Goal: Task Accomplishment & Management: Complete application form

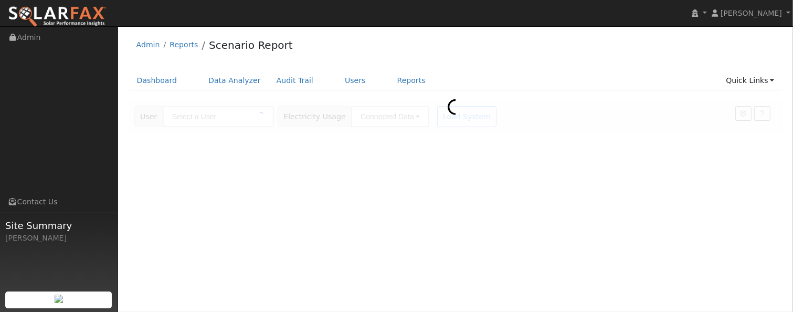
type input "Mina Meleika"
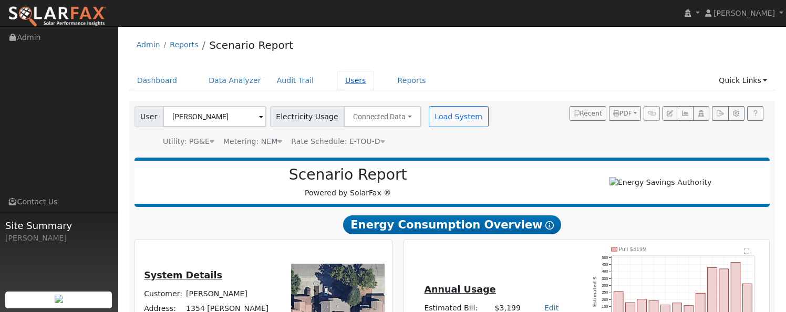
click at [337, 75] on link "Users" at bounding box center [355, 80] width 37 height 19
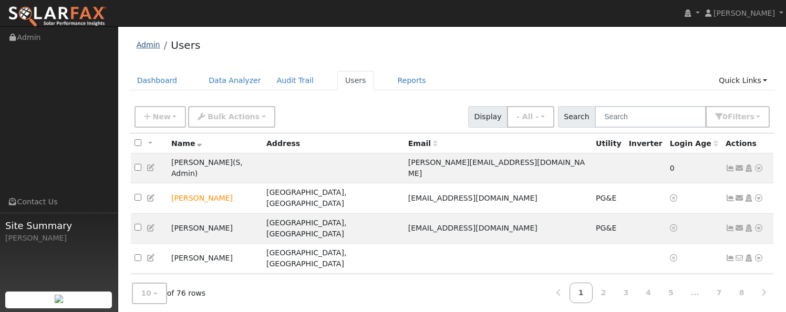
click at [148, 47] on link "Admin" at bounding box center [149, 44] width 24 height 8
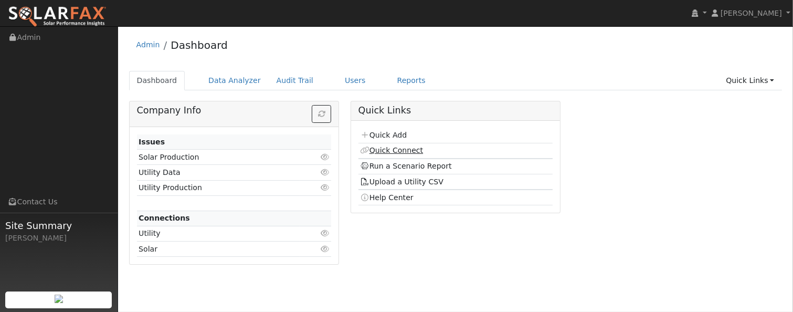
click at [395, 148] on link "Quick Connect" at bounding box center [391, 150] width 63 height 8
click at [388, 135] on link "Quick Add" at bounding box center [383, 135] width 47 height 8
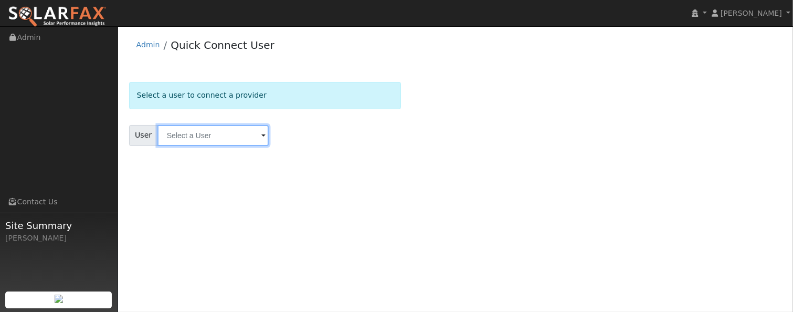
click at [248, 133] on input "text" at bounding box center [213, 135] width 111 height 21
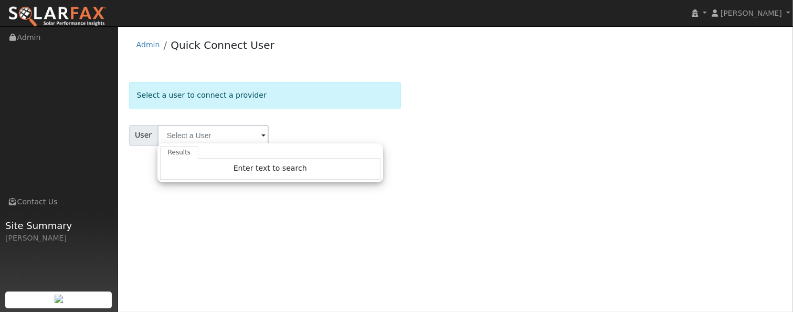
click at [262, 133] on span at bounding box center [264, 136] width 4 height 12
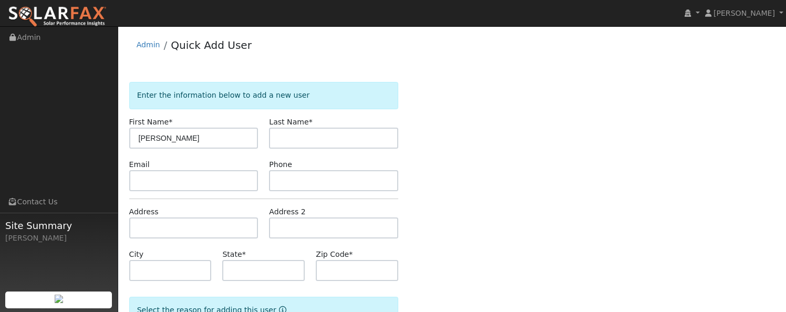
type input "[PERSON_NAME]"
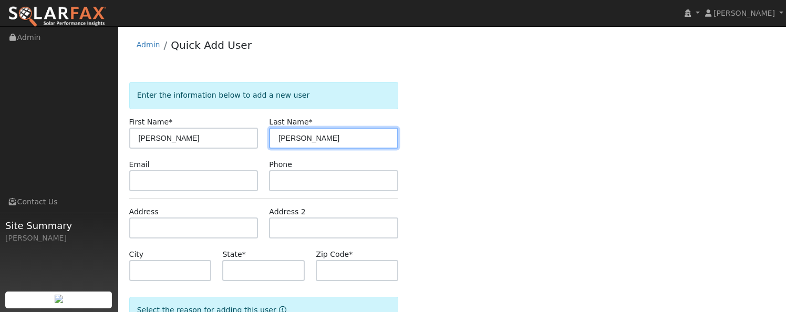
type input "Rubio"
click at [225, 162] on div "Email" at bounding box center [193, 175] width 140 height 32
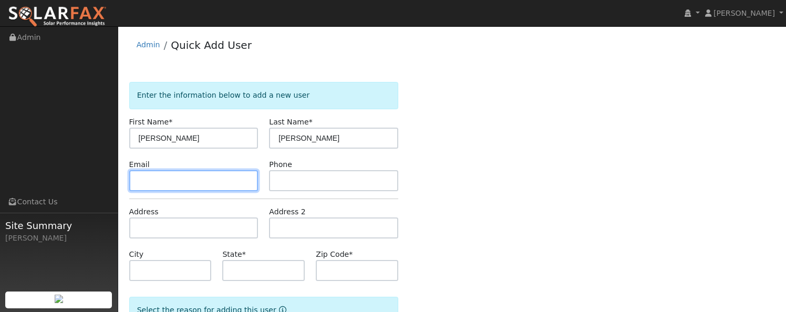
click at [219, 180] on input "text" at bounding box center [193, 180] width 129 height 21
drag, startPoint x: 57, startPoint y: 245, endPoint x: 59, endPoint y: 234, distance: 11.2
click at [57, 243] on div "Site Summary Jenlouise Dunning" at bounding box center [59, 265] width 118 height 105
click at [59, 234] on div "[PERSON_NAME]" at bounding box center [58, 238] width 107 height 11
click at [60, 241] on div "[PERSON_NAME]" at bounding box center [58, 238] width 107 height 11
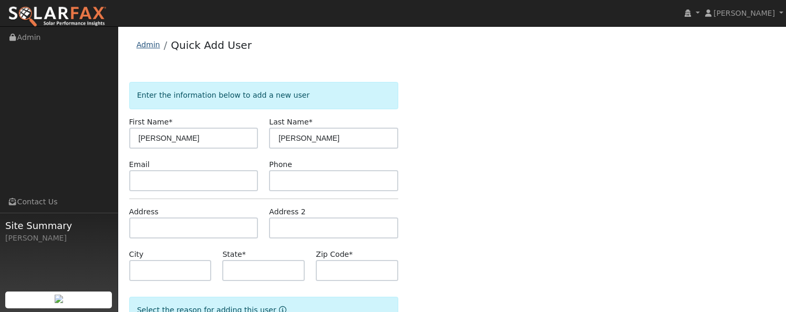
click at [142, 41] on link "Admin" at bounding box center [149, 44] width 24 height 8
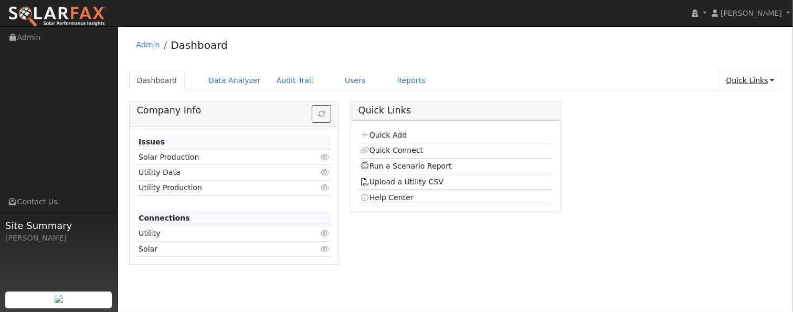
click at [768, 80] on link "Quick Links" at bounding box center [750, 80] width 64 height 19
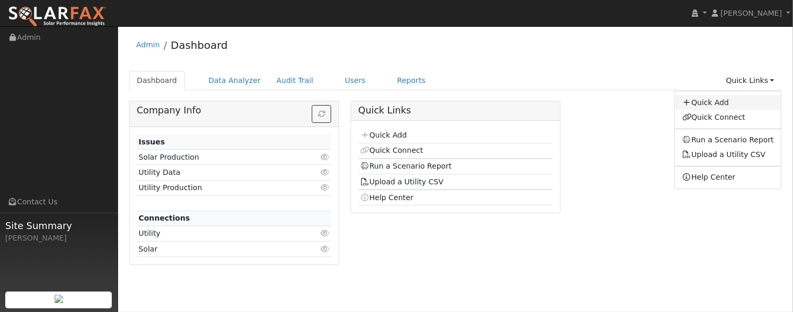
click at [717, 101] on link "Quick Add" at bounding box center [728, 102] width 107 height 15
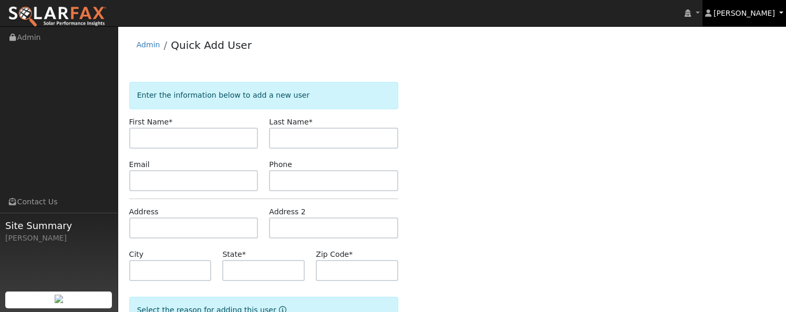
click at [751, 13] on span "[PERSON_NAME]" at bounding box center [743, 13] width 61 height 8
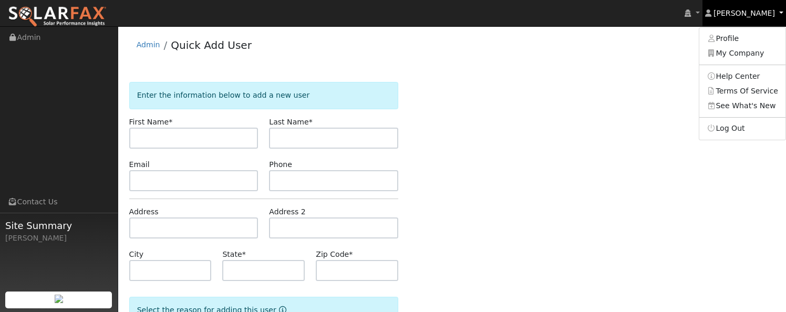
click at [751, 13] on span "[PERSON_NAME]" at bounding box center [743, 13] width 61 height 8
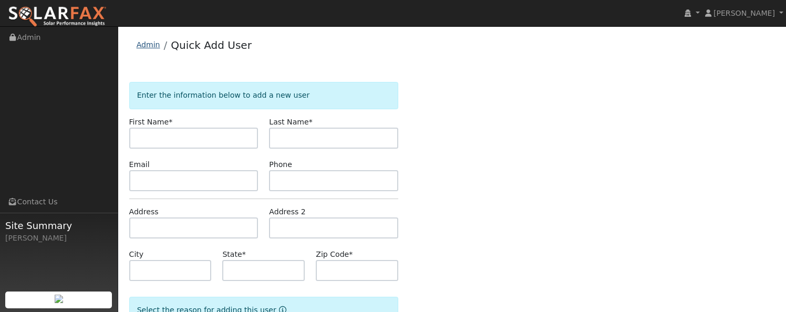
click at [143, 45] on link "Admin" at bounding box center [149, 44] width 24 height 8
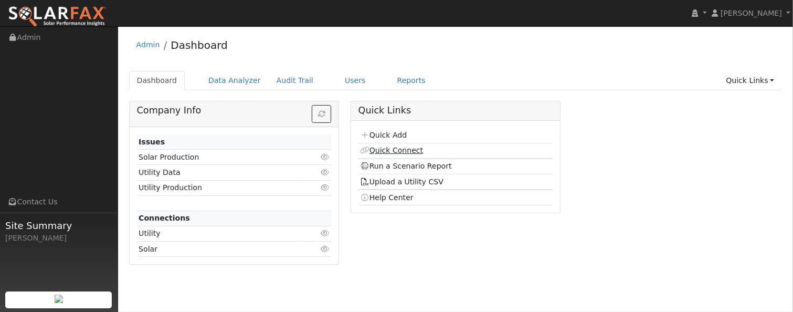
click at [389, 152] on link "Quick Connect" at bounding box center [391, 150] width 63 height 8
click at [411, 148] on link "Quick Connect" at bounding box center [391, 150] width 63 height 8
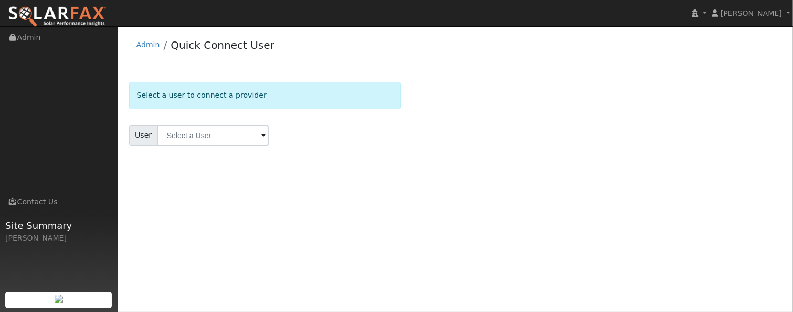
click at [262, 135] on span at bounding box center [264, 136] width 4 height 12
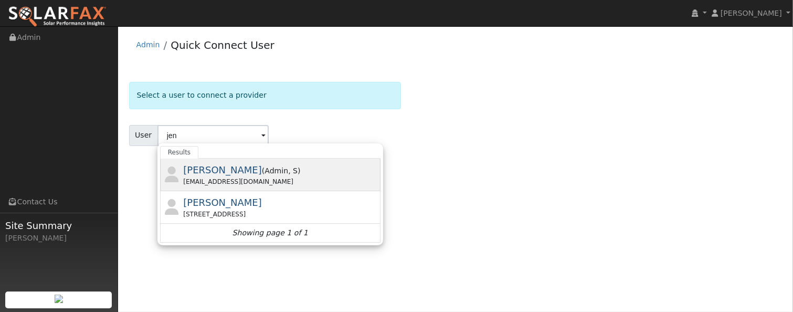
click at [250, 175] on div "[PERSON_NAME] ( Admin , S ) [EMAIL_ADDRESS][DOMAIN_NAME]" at bounding box center [280, 175] width 195 height 24
type input "[PERSON_NAME]"
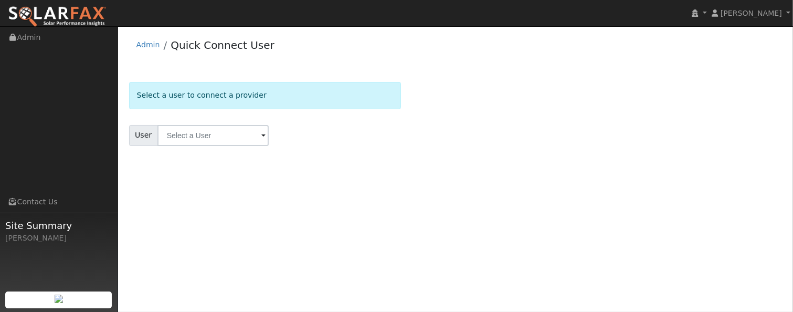
click at [262, 138] on span at bounding box center [264, 136] width 4 height 12
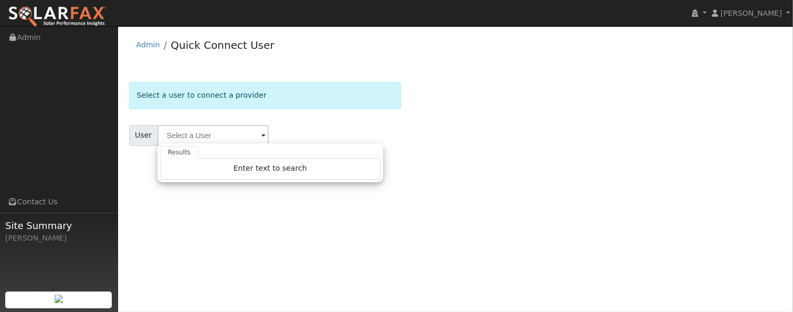
click at [262, 138] on span at bounding box center [264, 136] width 4 height 12
click at [148, 44] on link "Admin" at bounding box center [149, 44] width 24 height 8
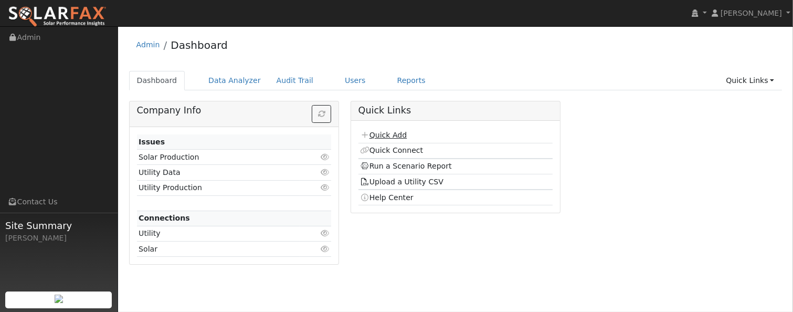
click at [395, 134] on link "Quick Add" at bounding box center [383, 135] width 47 height 8
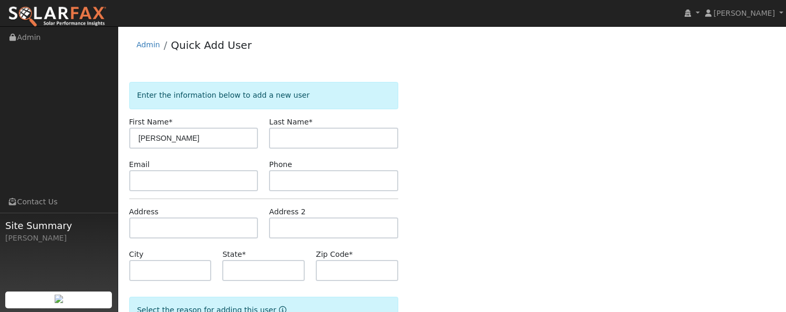
type input "[PERSON_NAME]"
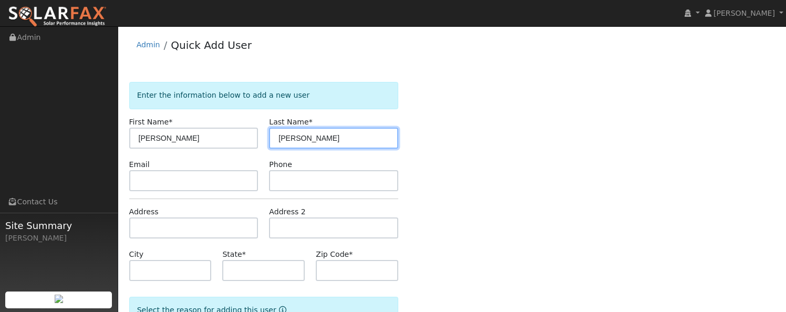
type input "[PERSON_NAME]"
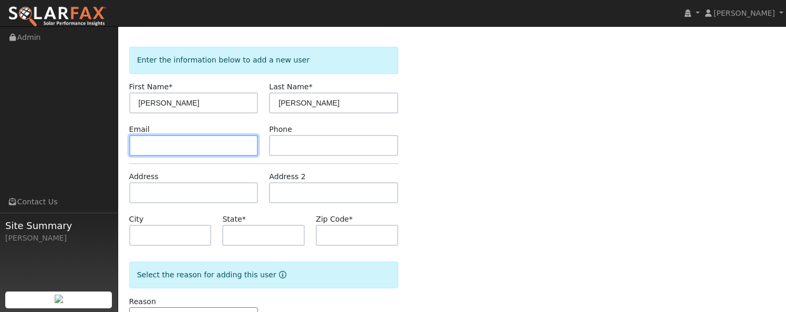
scroll to position [74, 0]
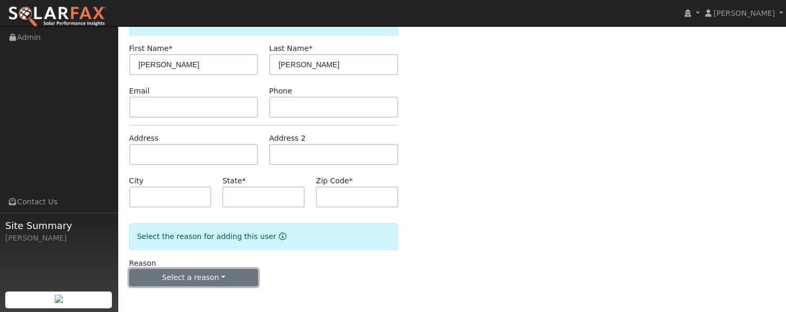
click at [227, 277] on button "Select a reason" at bounding box center [193, 278] width 129 height 18
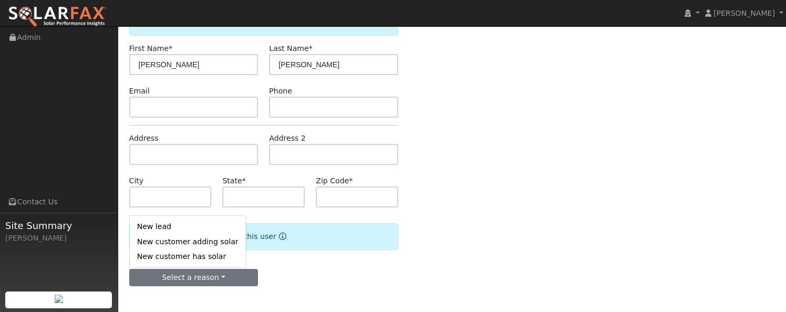
click at [307, 276] on div "Reason Select a reason New lead New customer adding solar New customer has solar" at bounding box center [263, 272] width 280 height 29
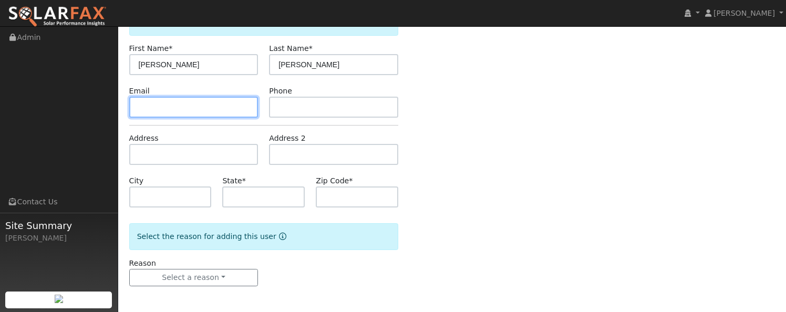
click at [211, 101] on input "text" at bounding box center [193, 107] width 129 height 21
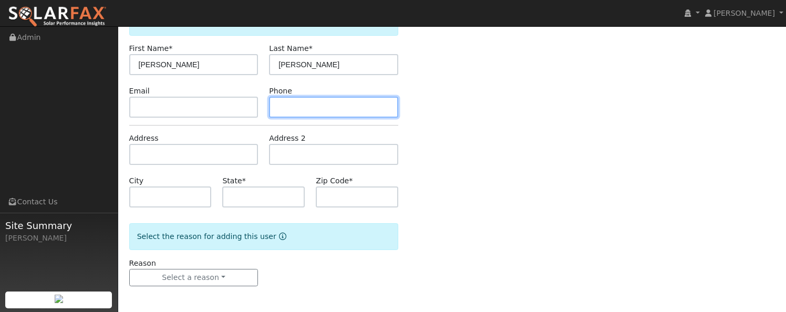
click at [295, 109] on input "text" at bounding box center [333, 107] width 129 height 21
click at [759, 146] on div "Enter the information below to add a new user First Name * Pedro Last Name * Ru…" at bounding box center [452, 157] width 646 height 299
click at [290, 106] on input "text" at bounding box center [333, 107] width 129 height 21
paste input "916-533-5680"
type input "916-533-5680"
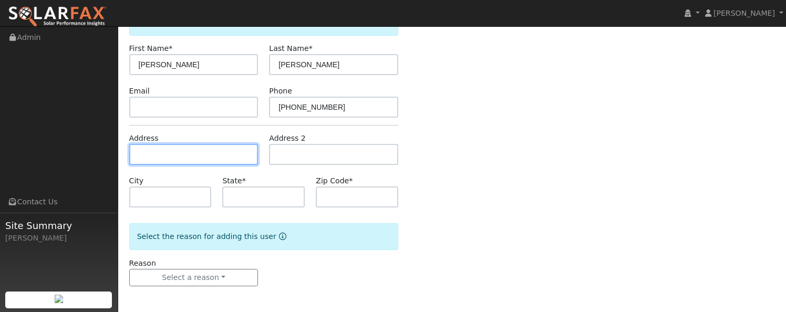
click at [168, 151] on input "text" at bounding box center [193, 154] width 129 height 21
click at [735, 112] on div "Enter the information below to add a new user First Name * Pedro Last Name * Ru…" at bounding box center [452, 157] width 646 height 299
click at [151, 152] on input "text" at bounding box center [193, 154] width 129 height 21
paste input "2403 Pheasant Hollow Dr"
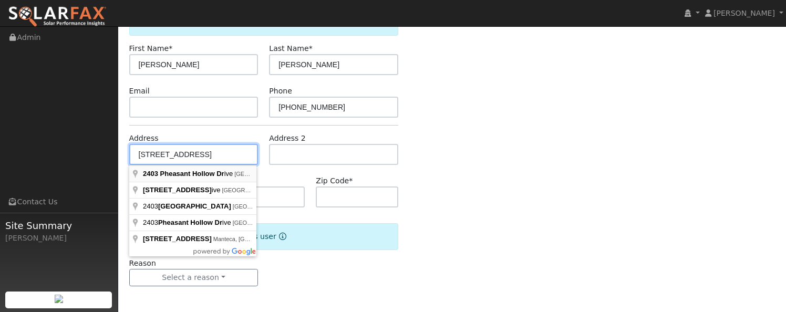
type input "2403 Pheasant Hollow Drive"
type input "West Sacramento"
type input "CA"
type input "95691"
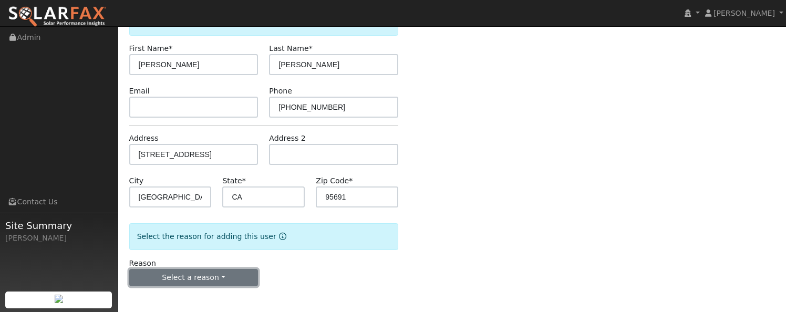
click at [215, 275] on button "Select a reason" at bounding box center [193, 278] width 129 height 18
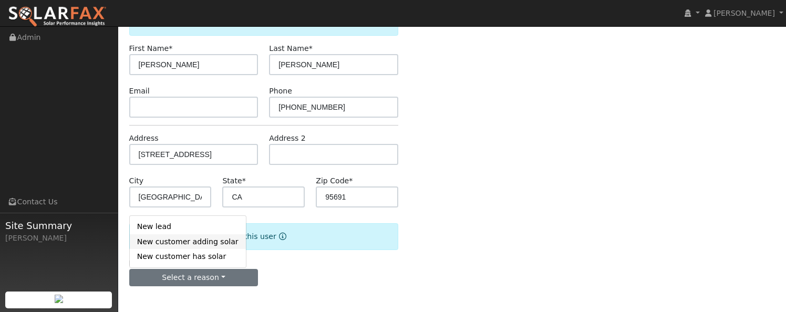
click at [214, 241] on link "New customer adding solar" at bounding box center [188, 241] width 116 height 15
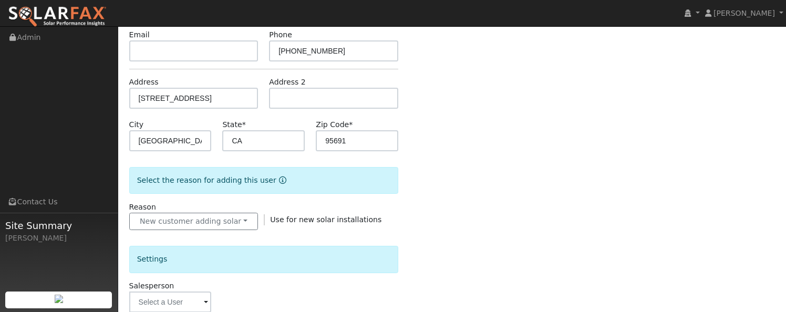
scroll to position [179, 0]
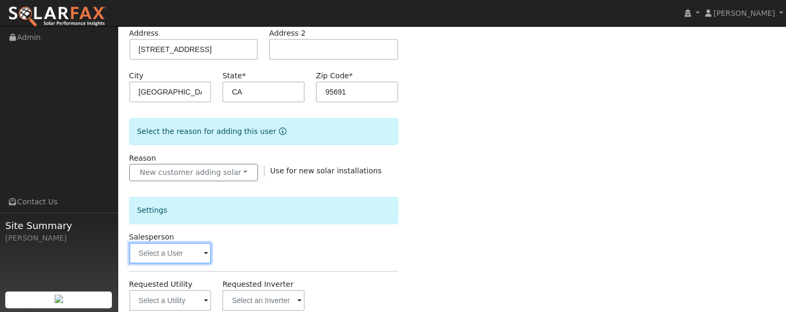
click at [185, 253] on input "text" at bounding box center [170, 253] width 82 height 21
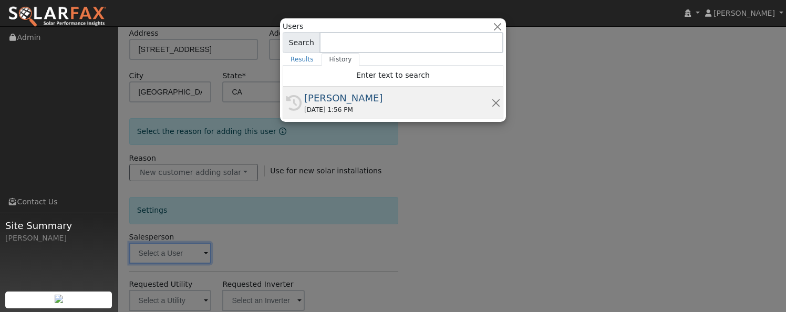
click at [341, 91] on div "[PERSON_NAME]" at bounding box center [397, 98] width 187 height 14
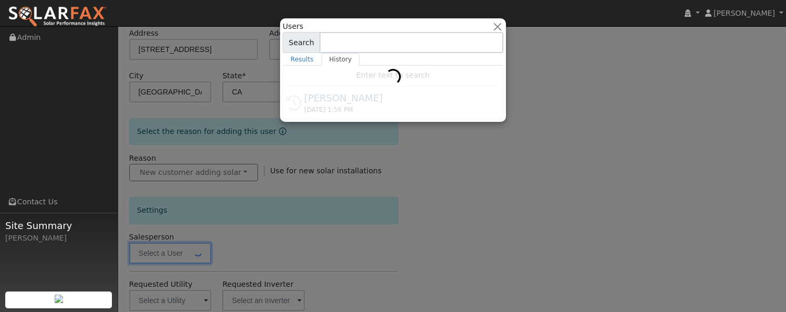
type input "[PERSON_NAME]"
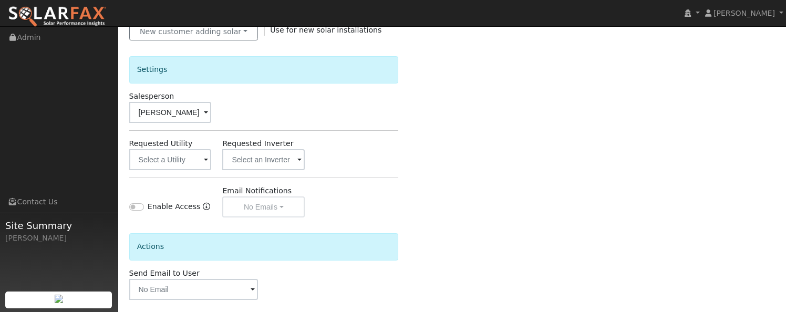
scroll to position [336, 0]
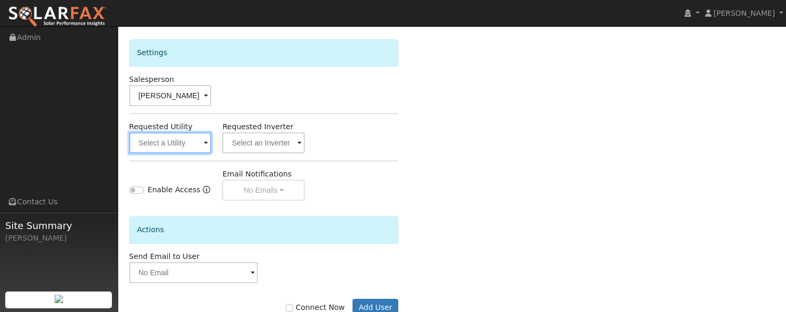
click at [195, 143] on input "text" at bounding box center [170, 142] width 82 height 21
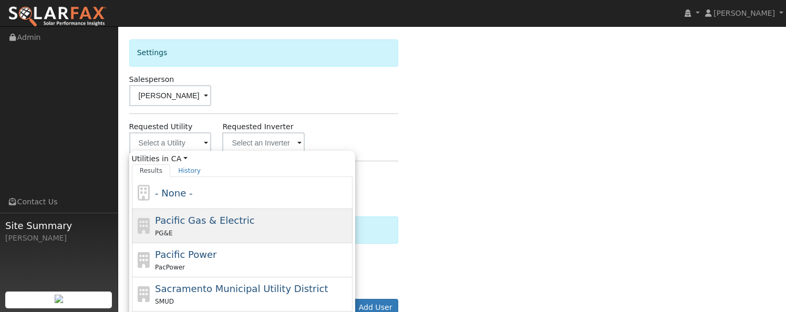
click at [206, 221] on span "Pacific Gas & Electric" at bounding box center [204, 220] width 99 height 11
type input "Pacific Gas & Electric"
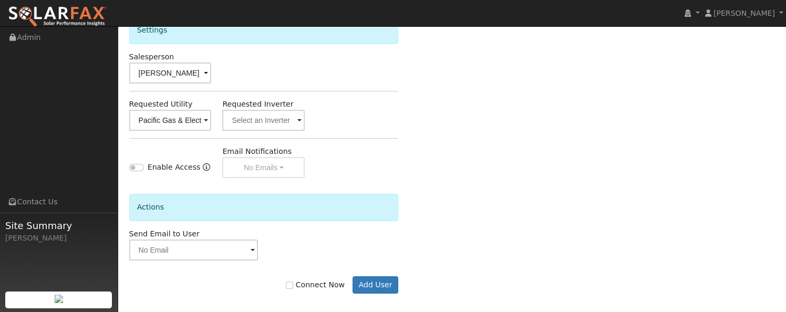
scroll to position [365, 0]
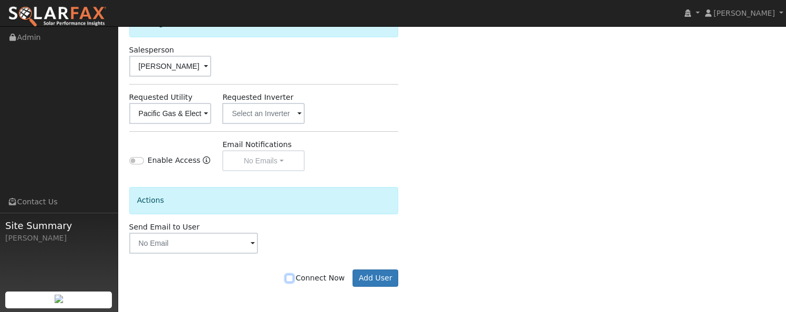
click at [293, 276] on input "Connect Now" at bounding box center [289, 278] width 7 height 7
checkbox input "true"
click at [372, 280] on button "Add User" at bounding box center [375, 278] width 46 height 18
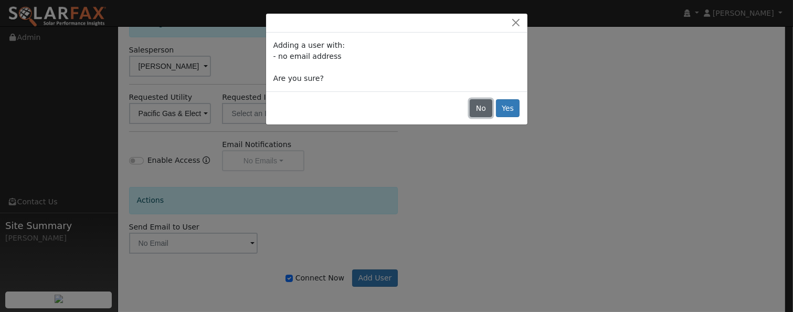
click at [485, 111] on button "No" at bounding box center [481, 108] width 22 height 18
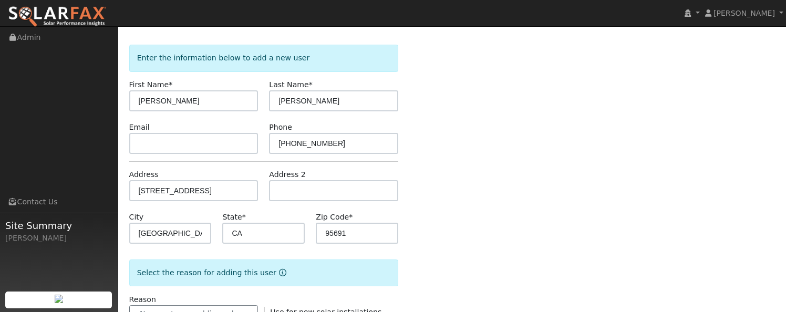
scroll to position [0, 0]
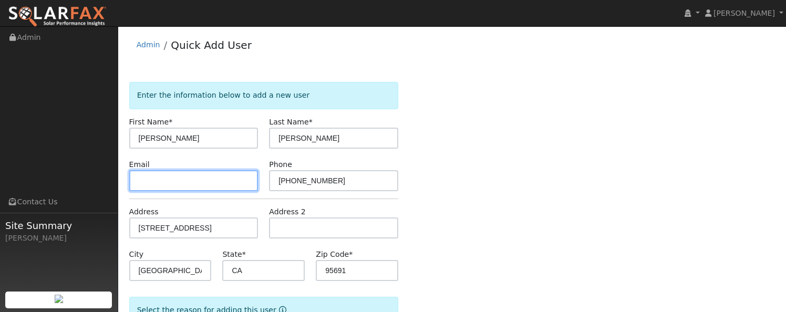
click at [185, 179] on input "text" at bounding box center [193, 180] width 129 height 21
click at [183, 179] on input "Pedro.Rubio" at bounding box center [193, 180] width 129 height 21
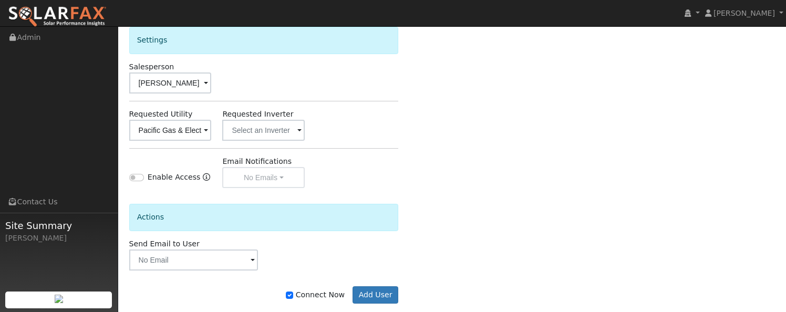
scroll to position [365, 0]
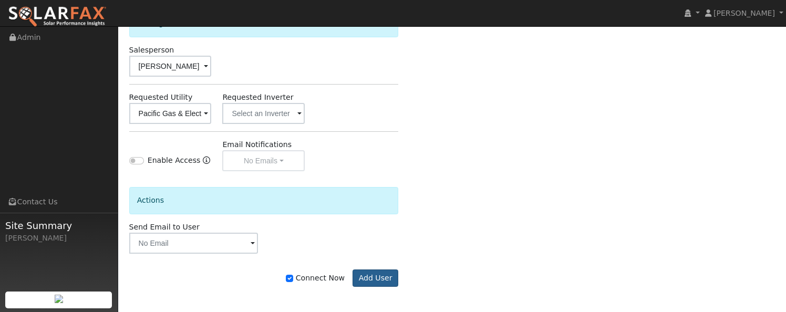
type input "Pedro.Rubio@cdcr.ca.gov"
click at [378, 278] on button "Add User" at bounding box center [375, 278] width 46 height 18
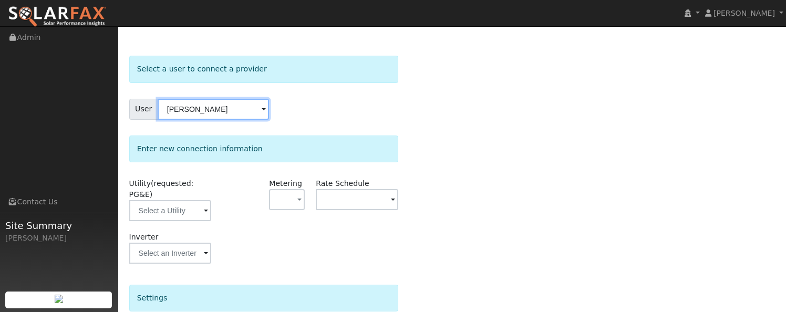
scroll to position [53, 0]
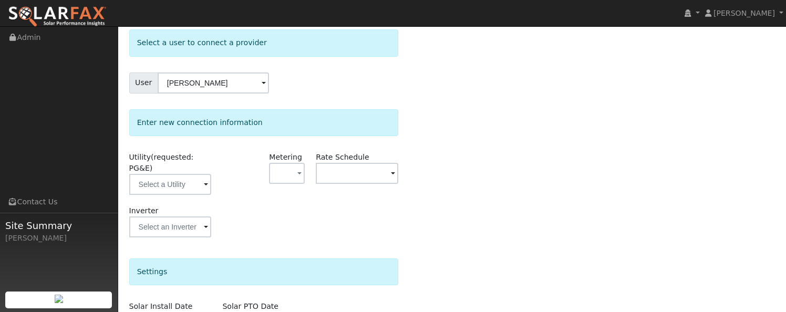
click at [207, 179] on span at bounding box center [206, 185] width 4 height 12
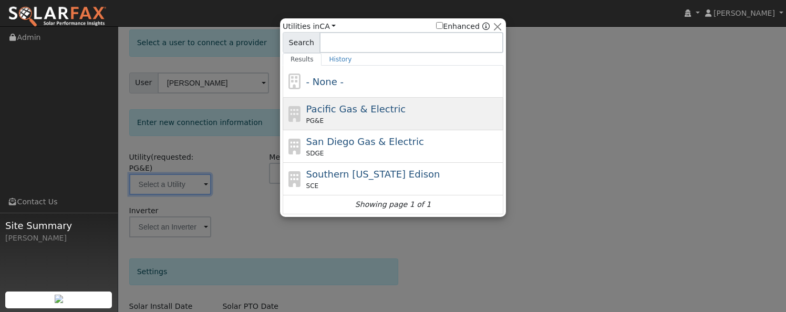
click at [302, 112] on div "Pacific Gas & Electric PG&E" at bounding box center [393, 114] width 221 height 33
type input "PG&E"
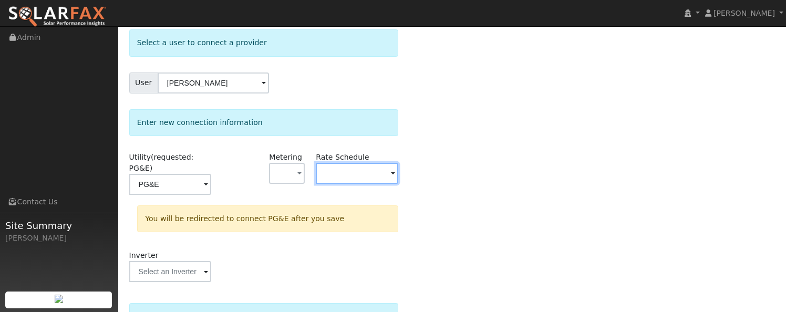
click at [356, 183] on input "text" at bounding box center [357, 173] width 82 height 21
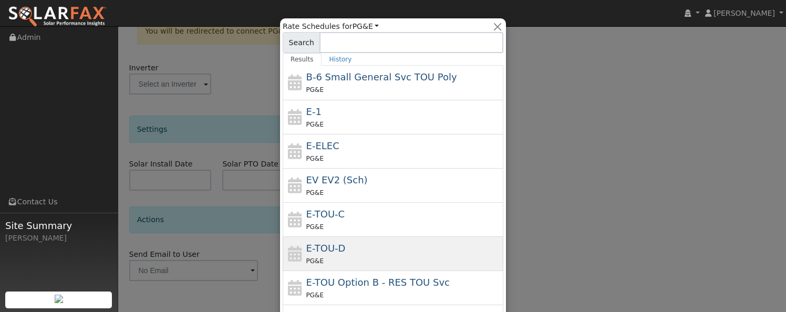
scroll to position [150, 0]
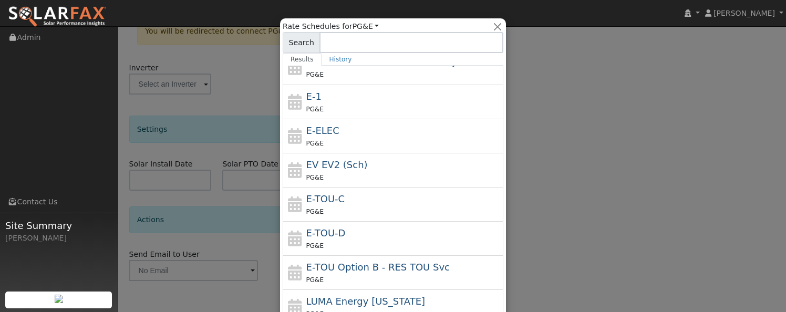
click at [404, 39] on input at bounding box center [411, 42] width 184 height 21
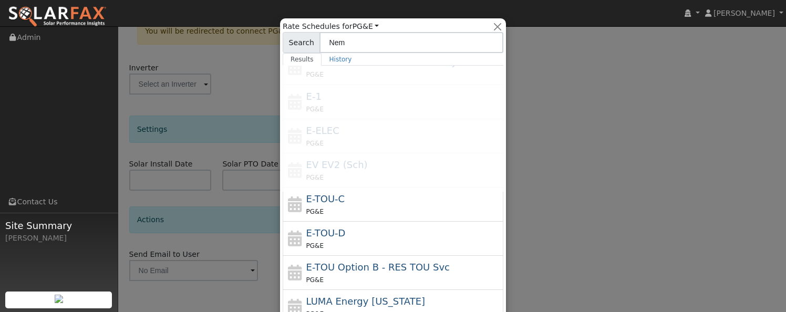
scroll to position [0, 0]
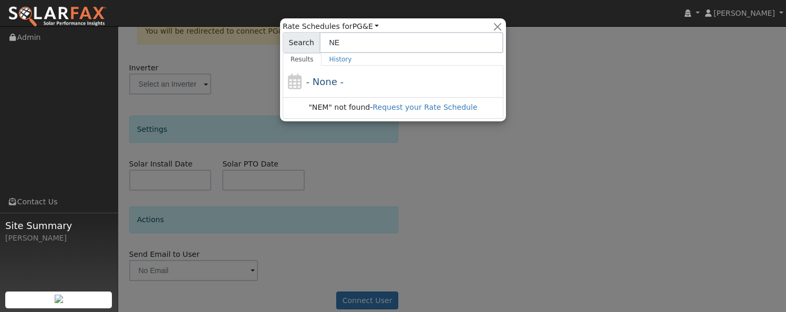
type input "N"
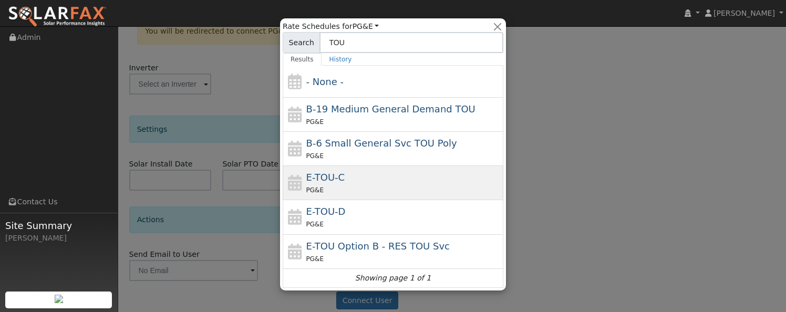
type input "TOU"
click at [395, 192] on div "PG&E" at bounding box center [403, 189] width 195 height 11
type input "E-TOU-C"
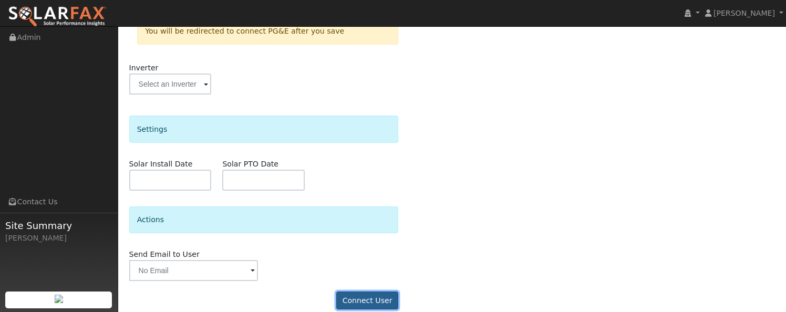
click at [360, 291] on button "Connect User" at bounding box center [367, 300] width 62 height 18
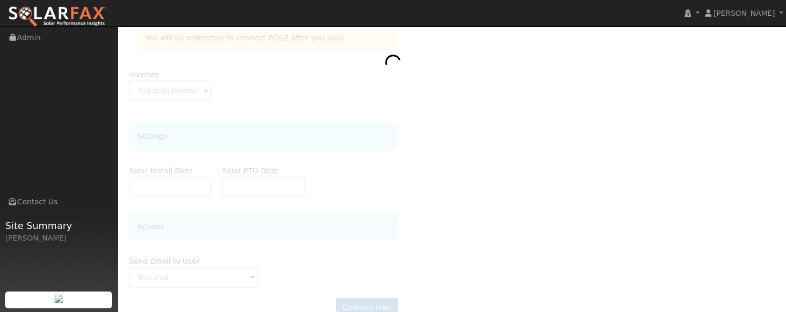
scroll to position [240, 0]
click at [489, 129] on div at bounding box center [452, 81] width 646 height 478
click at [546, 122] on div at bounding box center [452, 81] width 646 height 478
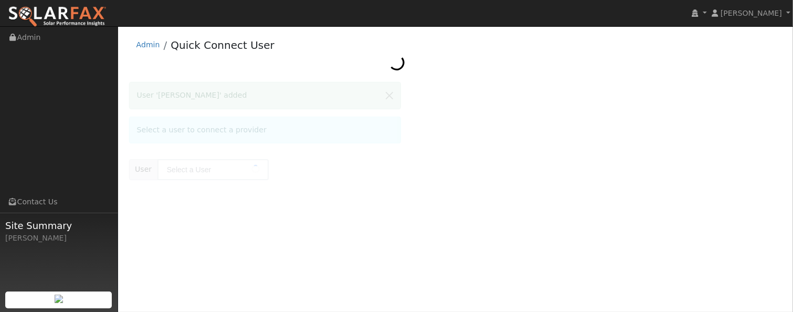
type input "[PERSON_NAME]"
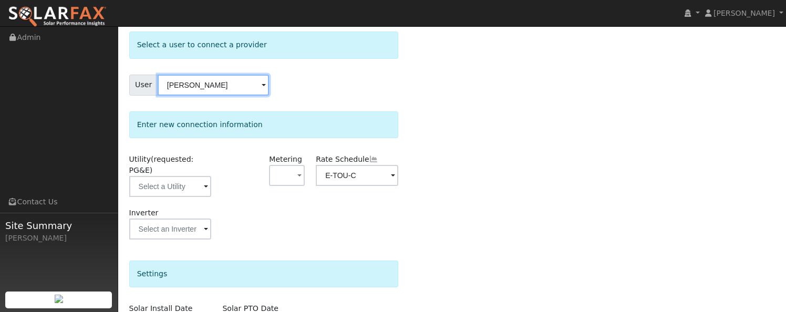
scroll to position [105, 0]
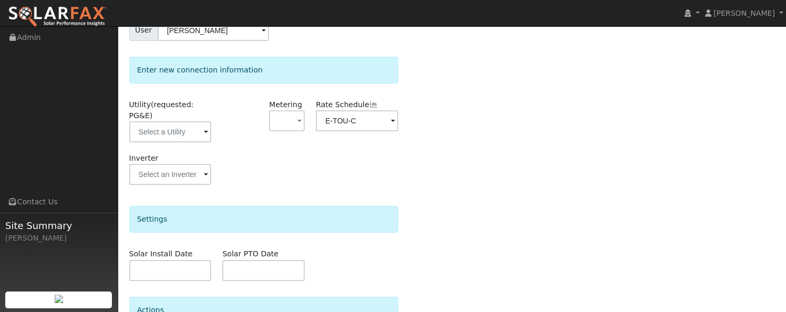
click at [205, 127] on span at bounding box center [206, 133] width 4 height 12
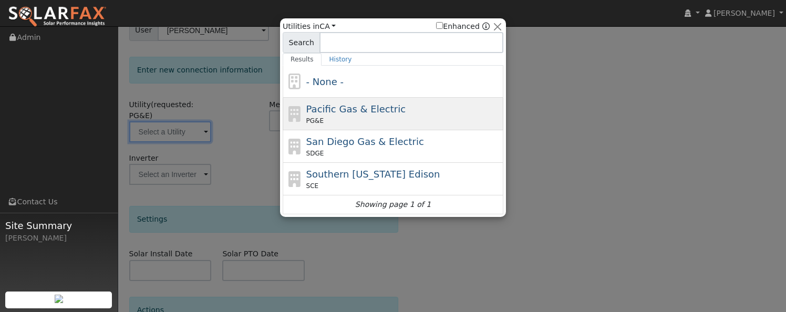
click at [342, 117] on div "PG&E" at bounding box center [403, 120] width 195 height 9
type input "PG&E"
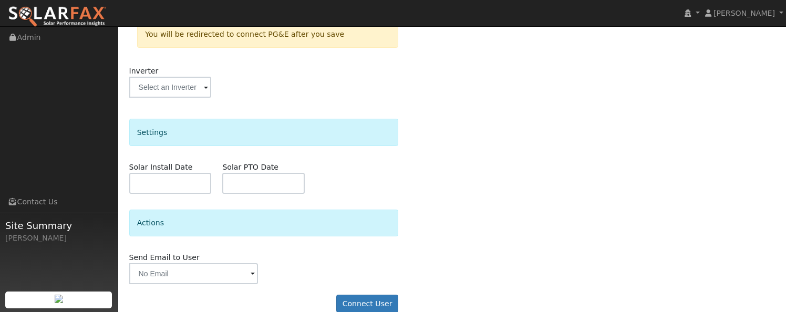
scroll to position [240, 0]
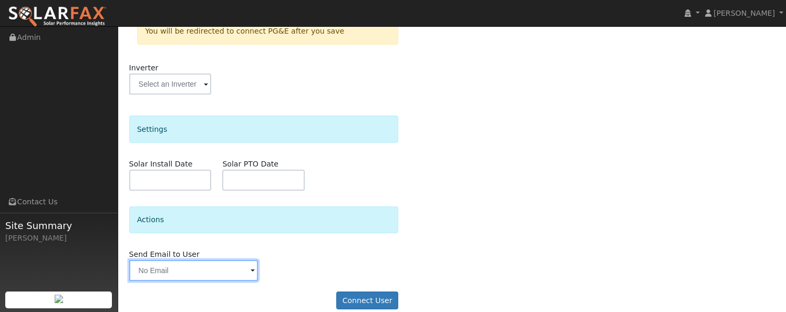
click at [193, 260] on input "text" at bounding box center [193, 270] width 129 height 21
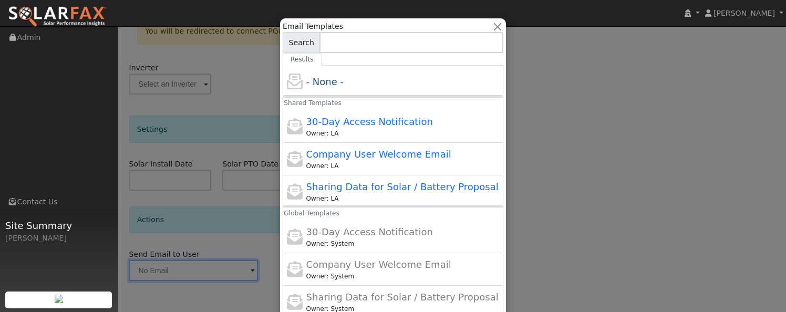
click at [581, 181] on div at bounding box center [393, 156] width 786 height 312
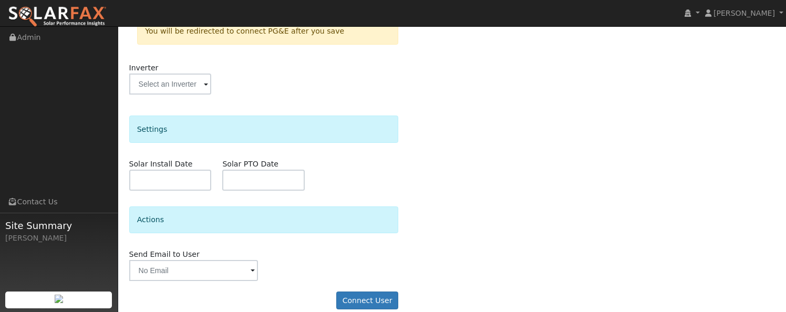
scroll to position [0, 0]
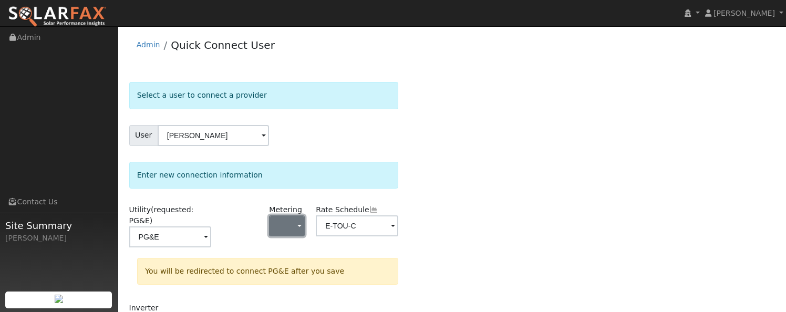
click at [297, 229] on span "button" at bounding box center [299, 226] width 4 height 11
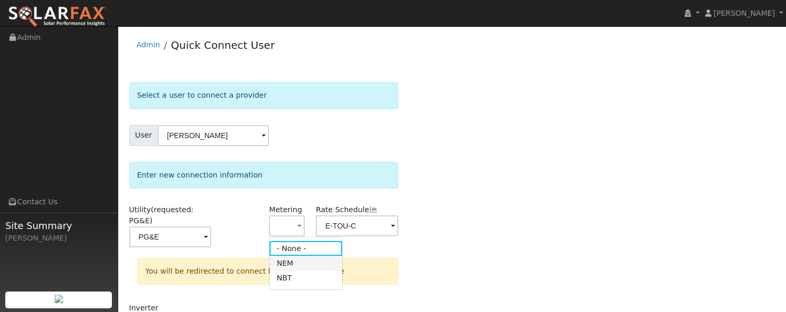
click at [298, 264] on link "NEM" at bounding box center [305, 263] width 73 height 15
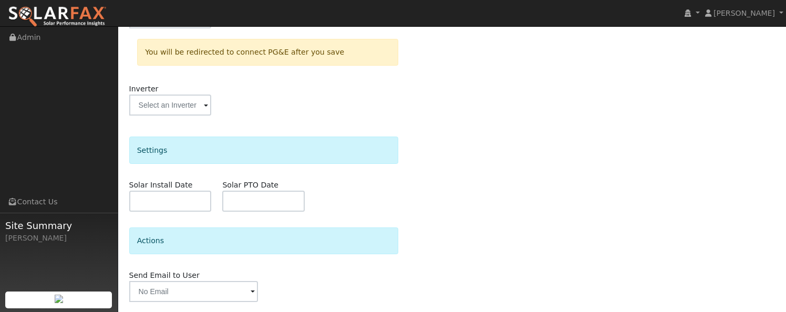
scroll to position [240, 0]
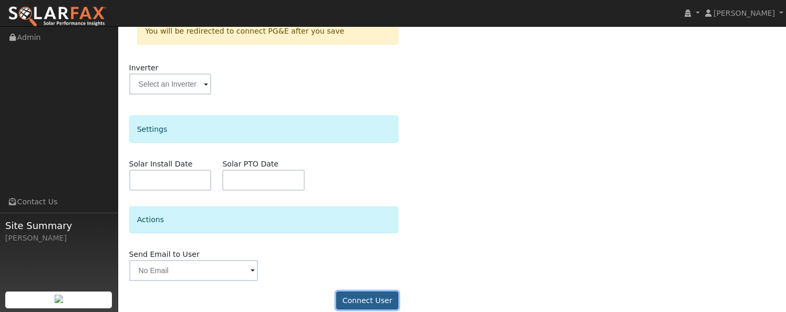
click at [362, 291] on button "Connect User" at bounding box center [367, 300] width 62 height 18
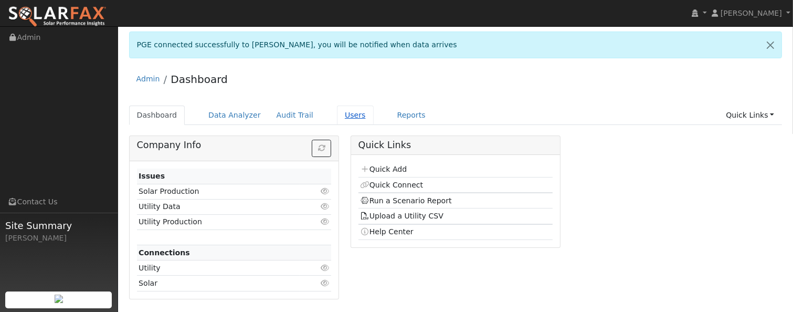
click at [337, 118] on link "Users" at bounding box center [355, 115] width 37 height 19
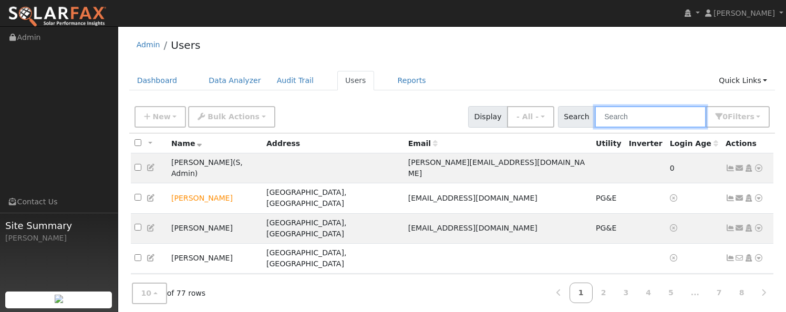
click at [636, 114] on input "text" at bounding box center [649, 117] width 111 height 22
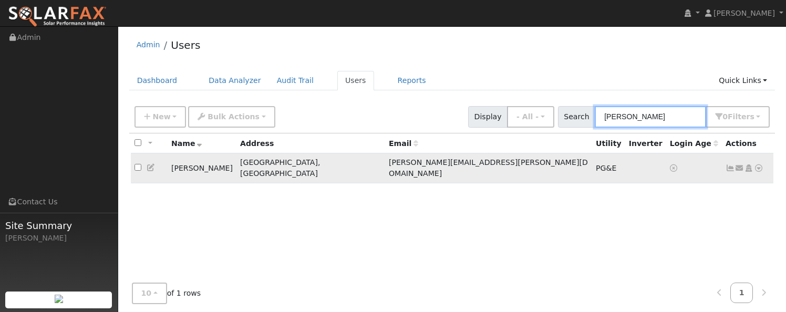
type input "[PERSON_NAME]"
click at [730, 164] on icon at bounding box center [729, 167] width 9 height 7
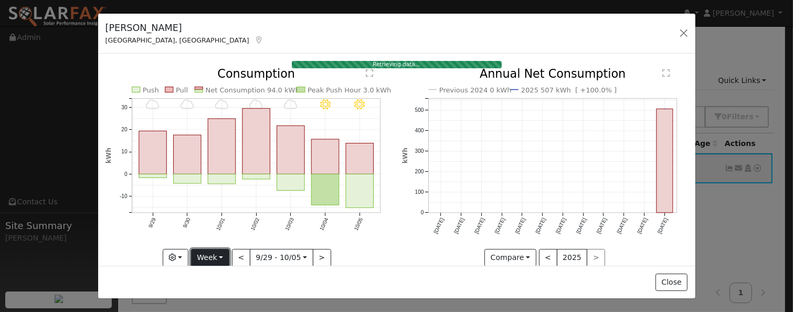
click at [226, 254] on button "Week" at bounding box center [210, 258] width 38 height 18
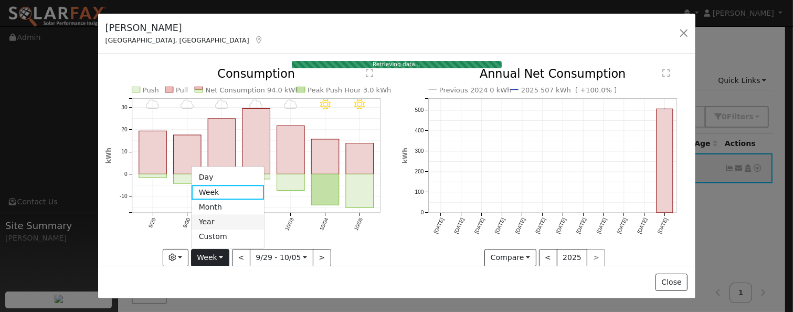
click at [225, 217] on link "Year" at bounding box center [228, 222] width 73 height 15
type input "[DATE]"
